Goal: Check status: Check status

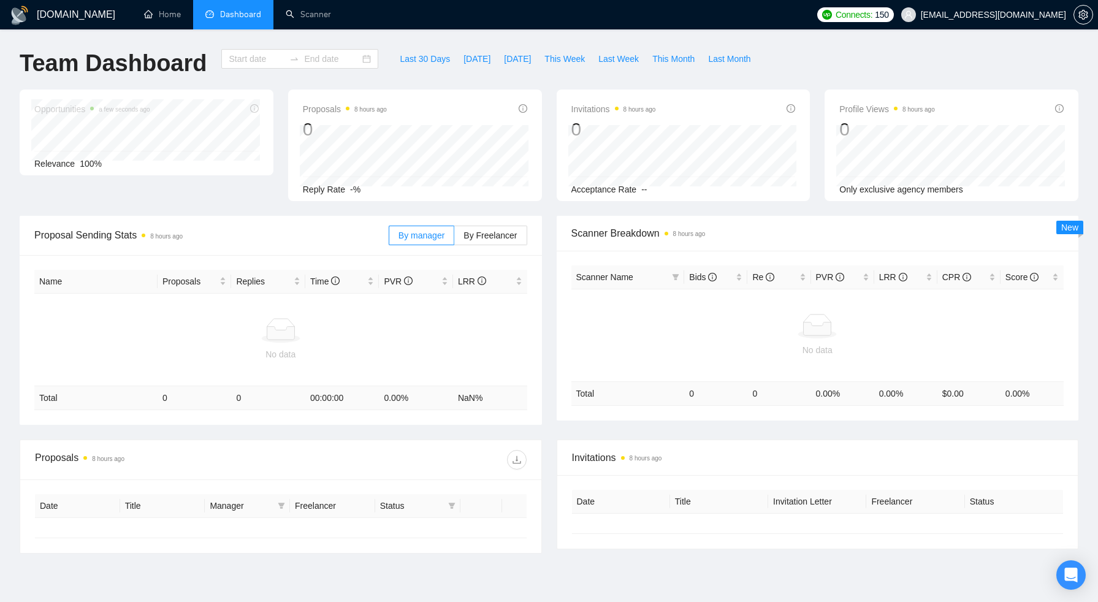
type input "[DATE]"
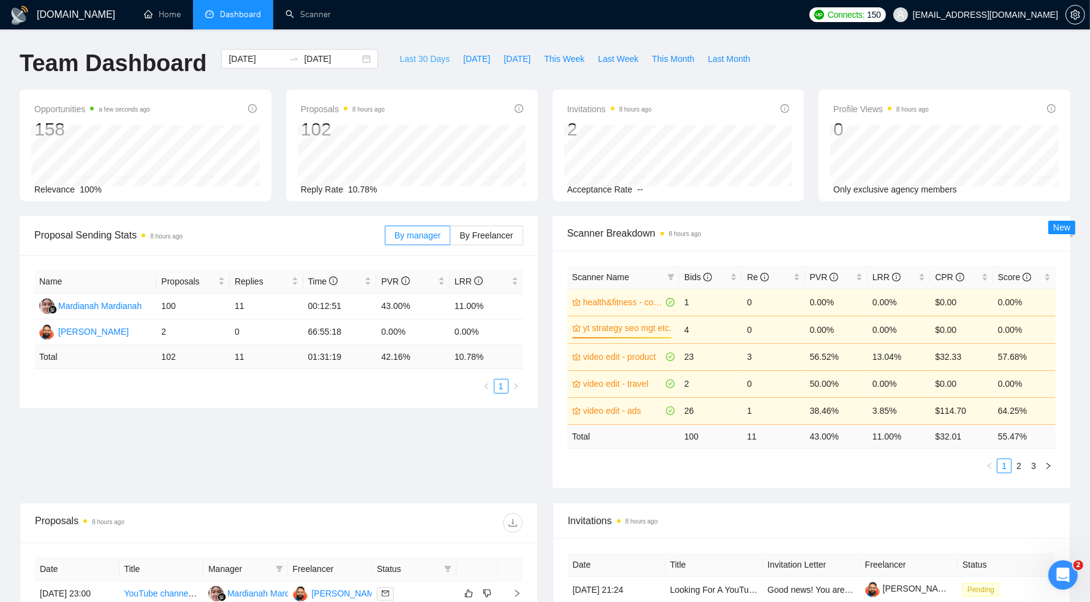
click at [422, 63] on span "Last 30 Days" at bounding box center [425, 58] width 50 height 13
type input "[DATE]"
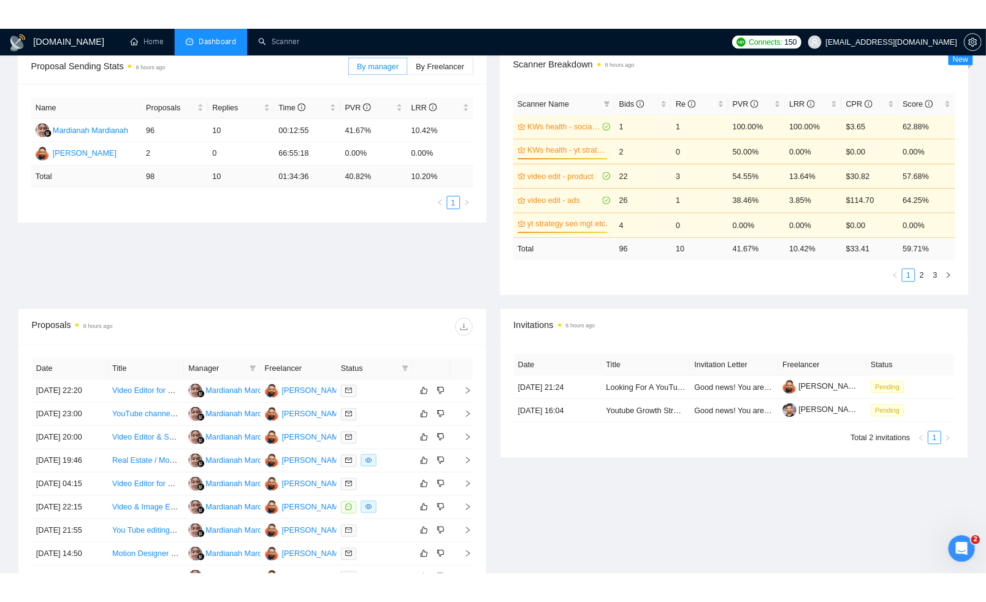
scroll to position [197, 0]
